Goal: Transaction & Acquisition: Download file/media

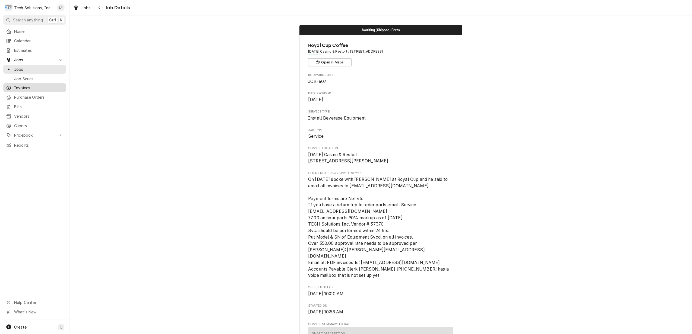
click at [21, 85] on span "Invoices" at bounding box center [38, 88] width 49 height 6
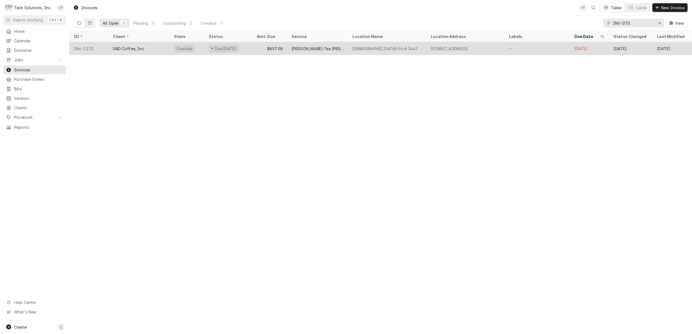
click at [324, 50] on div "Curtis Tea Brewer Not Dispensing" at bounding box center [318, 49] width 52 height 6
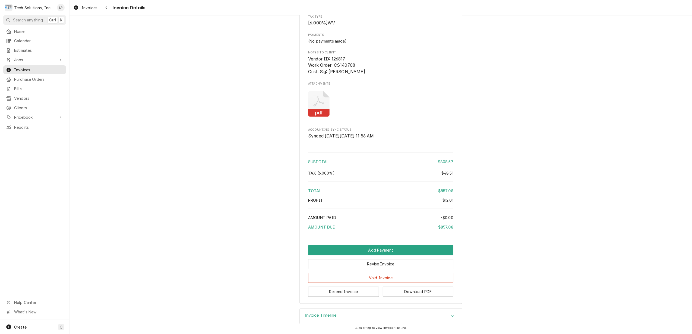
scroll to position [863, 0]
click at [426, 291] on button "Download PDF" at bounding box center [418, 292] width 71 height 10
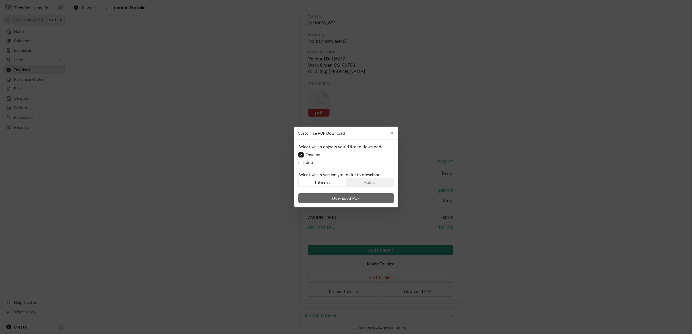
click at [356, 199] on span "Download PDF" at bounding box center [346, 199] width 30 height 6
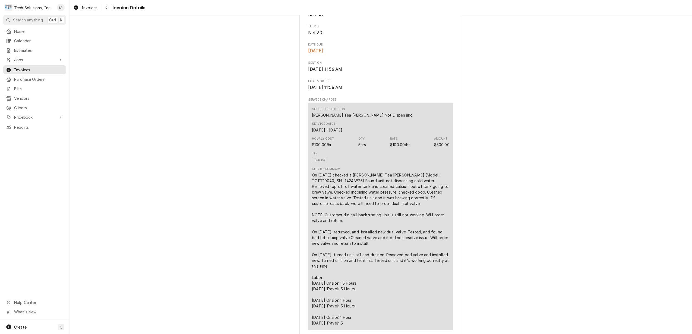
scroll to position [0, 0]
